Goal: Find specific page/section: Find specific page/section

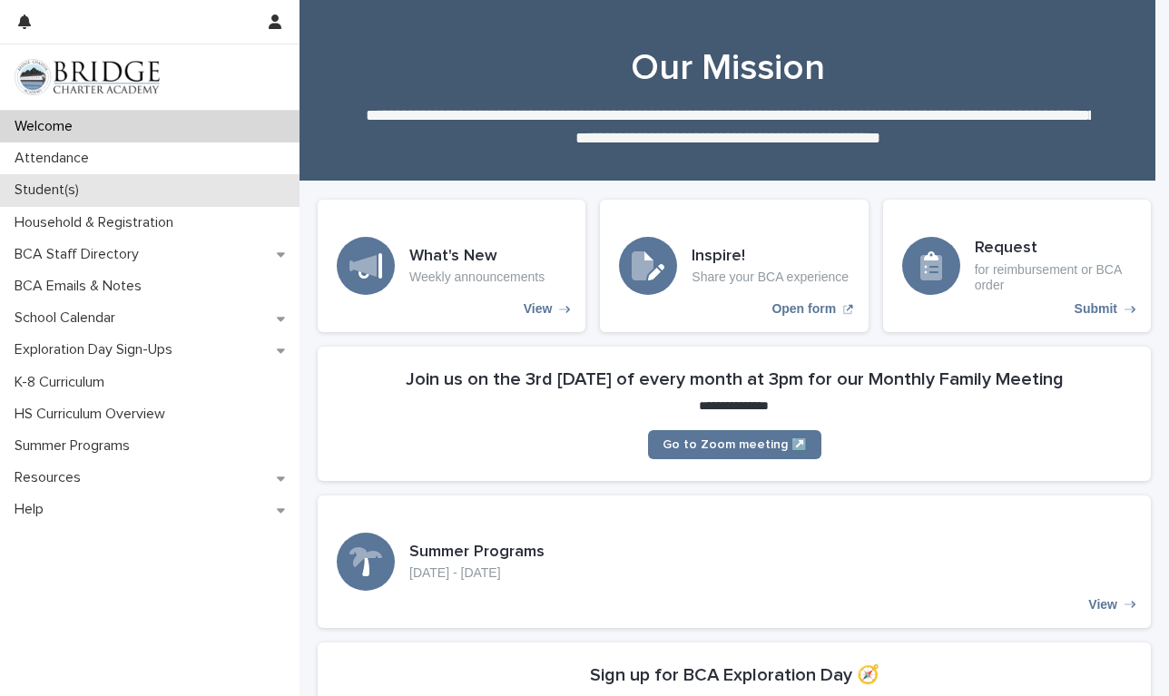
click at [96, 188] on div "Student(s)" at bounding box center [150, 190] width 300 height 32
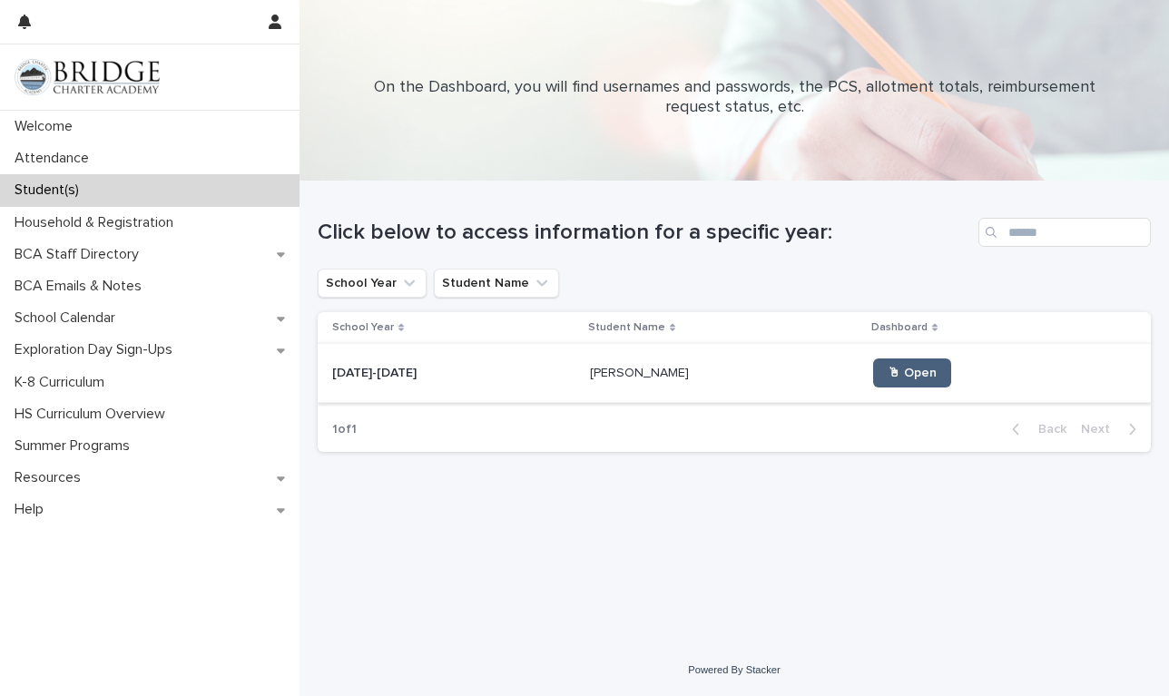
click at [890, 378] on span "🖱 Open" at bounding box center [912, 373] width 49 height 13
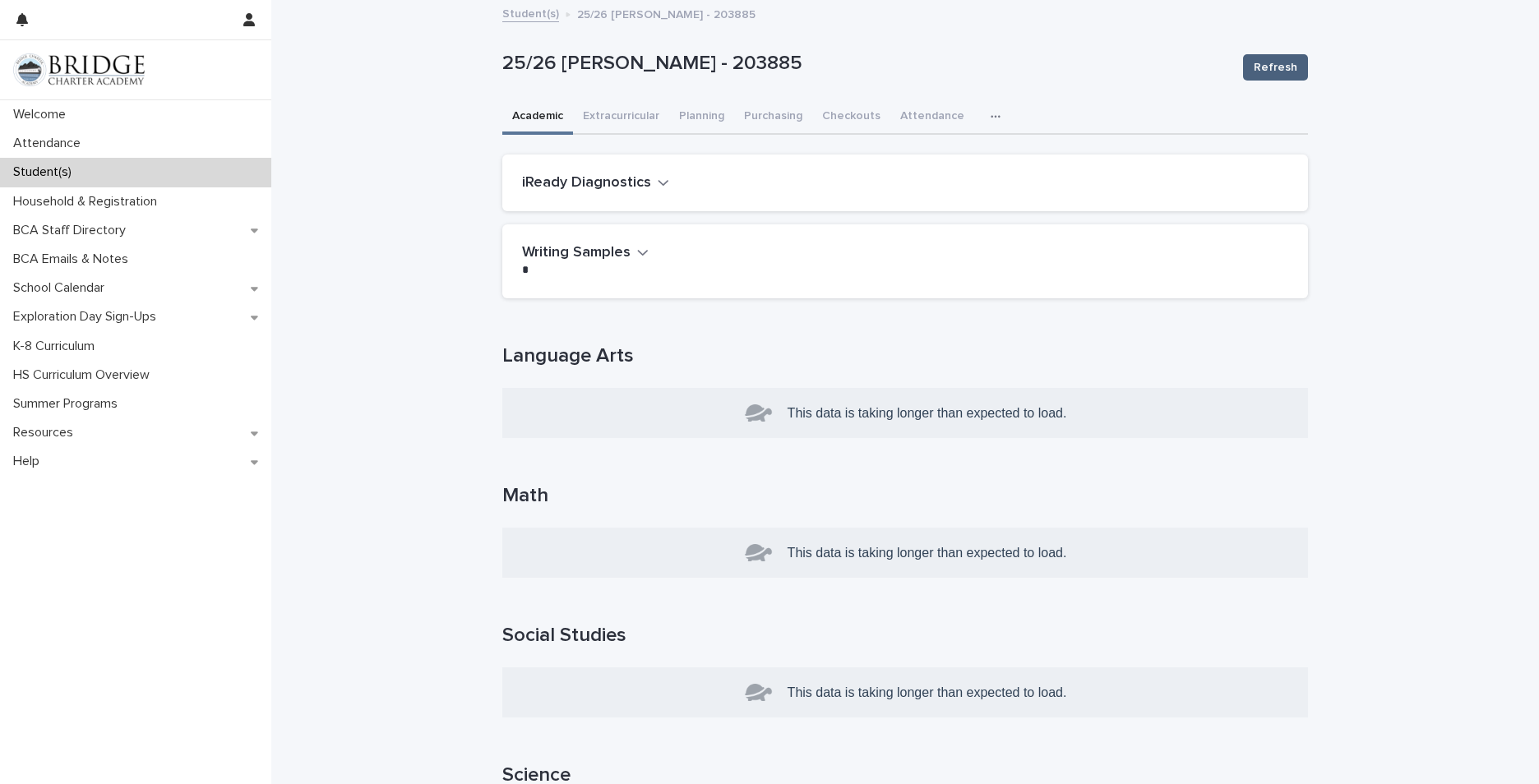
click at [1058, 59] on span "Refresh" at bounding box center [1275, 67] width 43 height 16
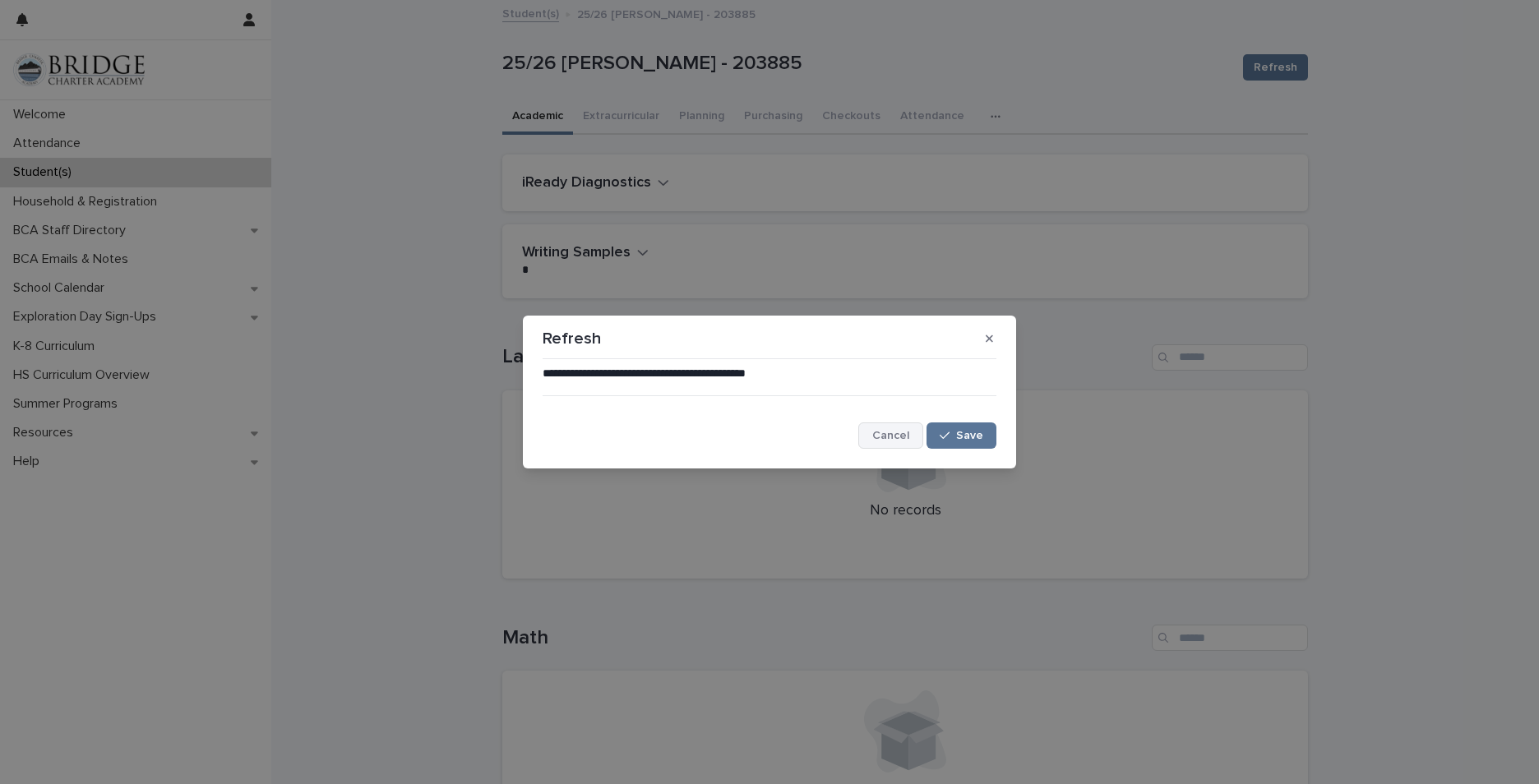
click at [907, 437] on span "Cancel" at bounding box center [890, 435] width 37 height 12
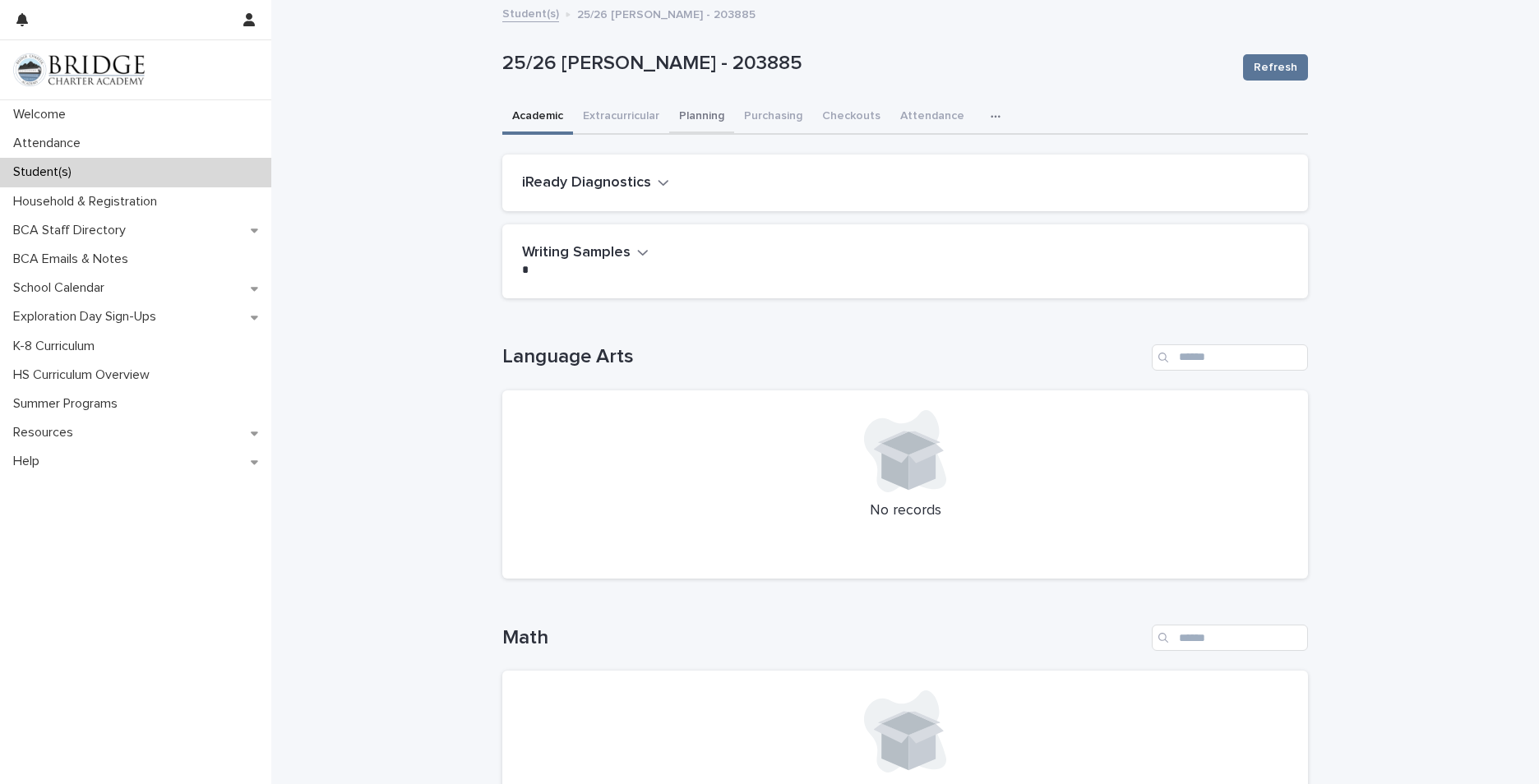
click at [680, 116] on button "Planning" at bounding box center [702, 118] width 65 height 34
